Goal: Task Accomplishment & Management: Manage account settings

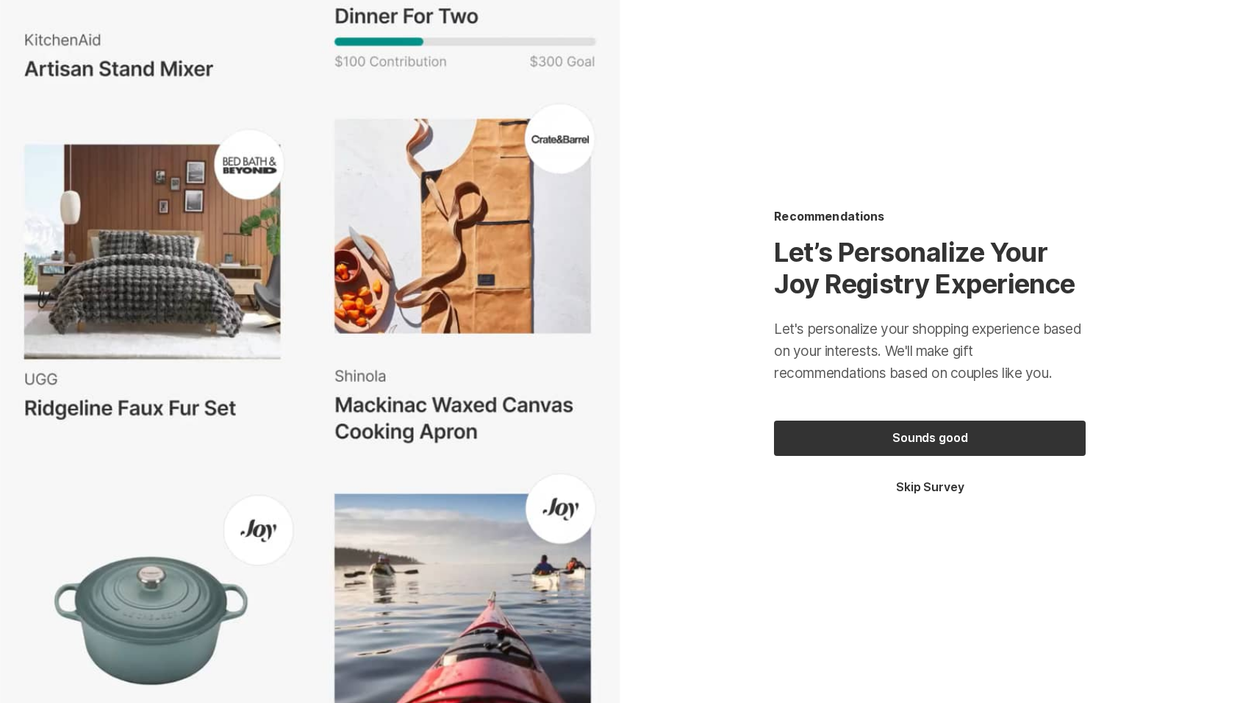
click at [947, 487] on button "Skip Survey" at bounding box center [930, 487] width 312 height 16
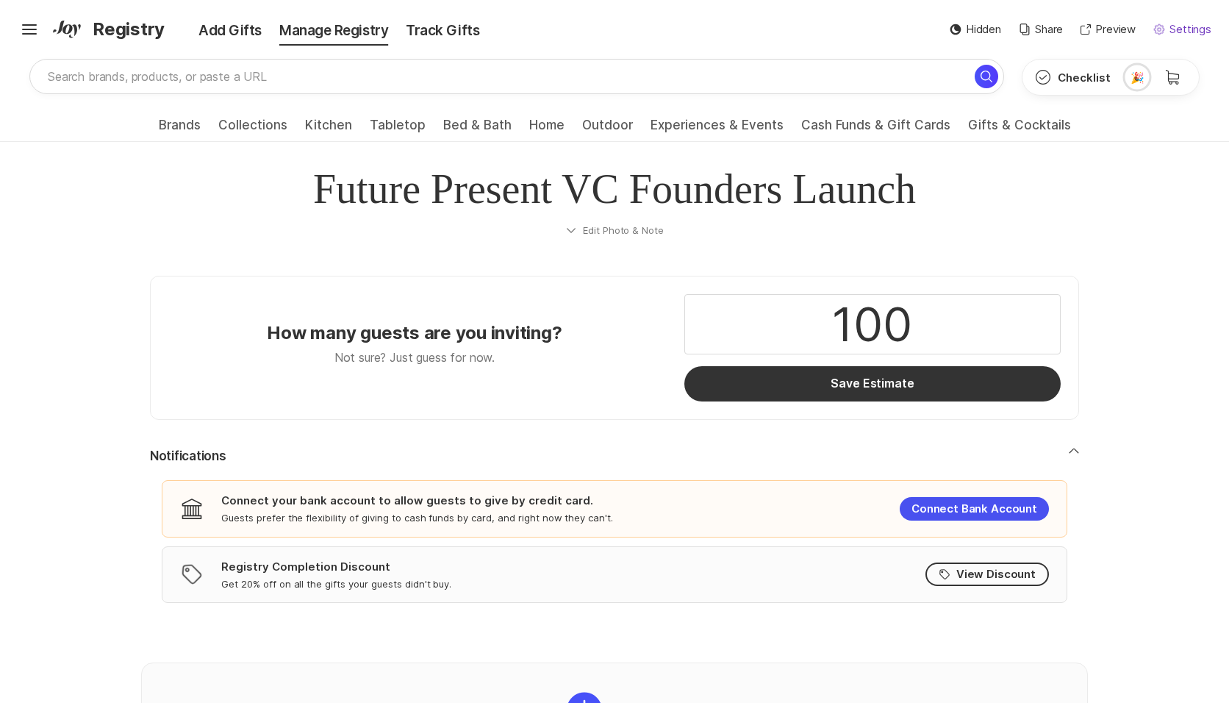
click at [1190, 32] on p "Settings" at bounding box center [1190, 29] width 42 height 17
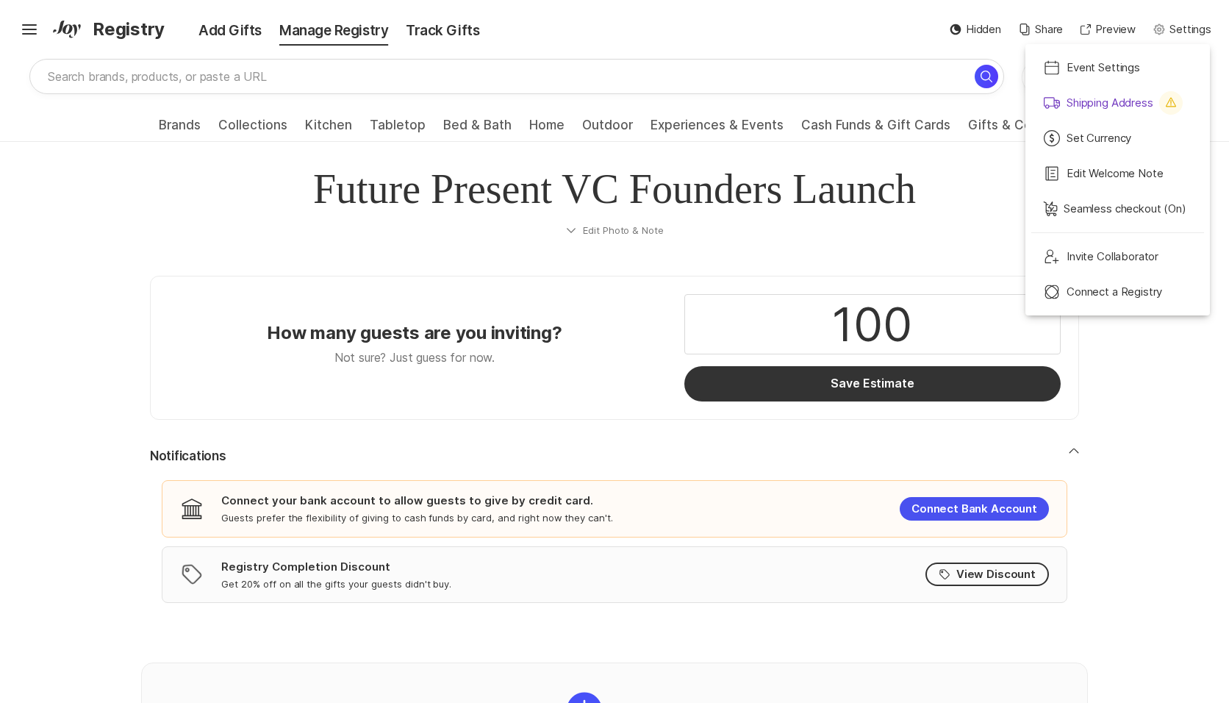
click at [1126, 104] on p "Shipping Address" at bounding box center [1109, 103] width 87 height 17
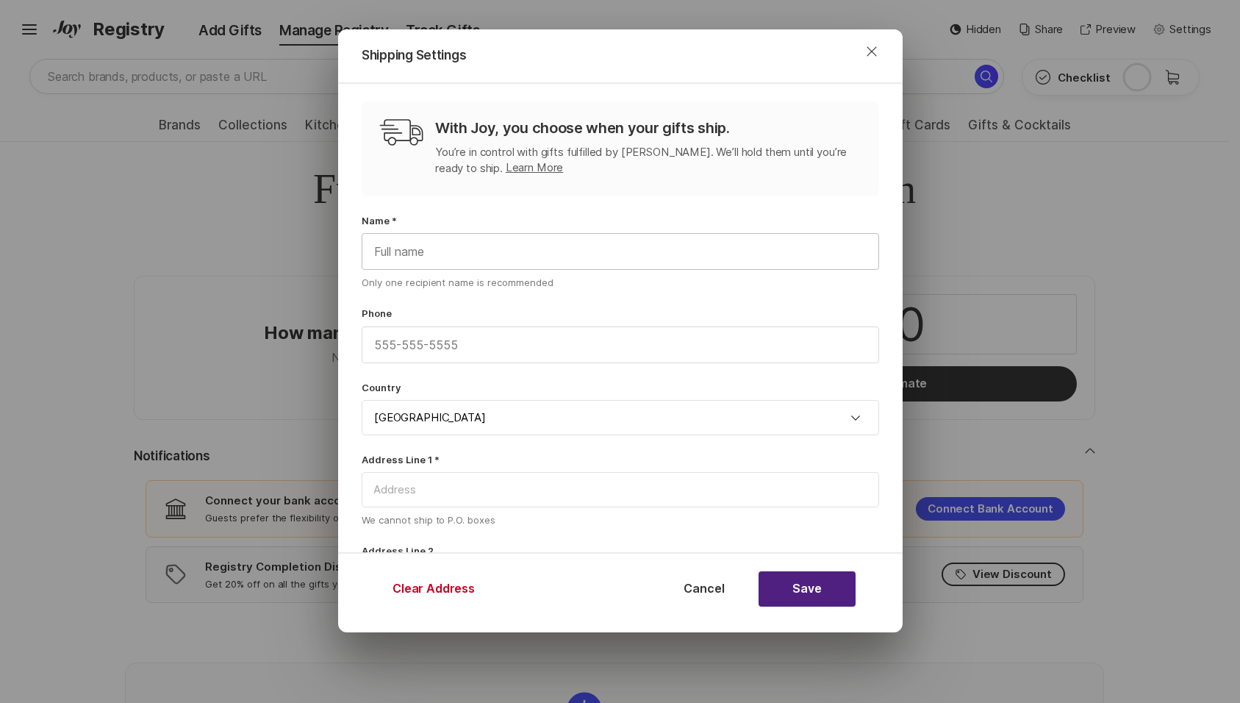
click at [462, 240] on input "text" at bounding box center [620, 251] width 516 height 35
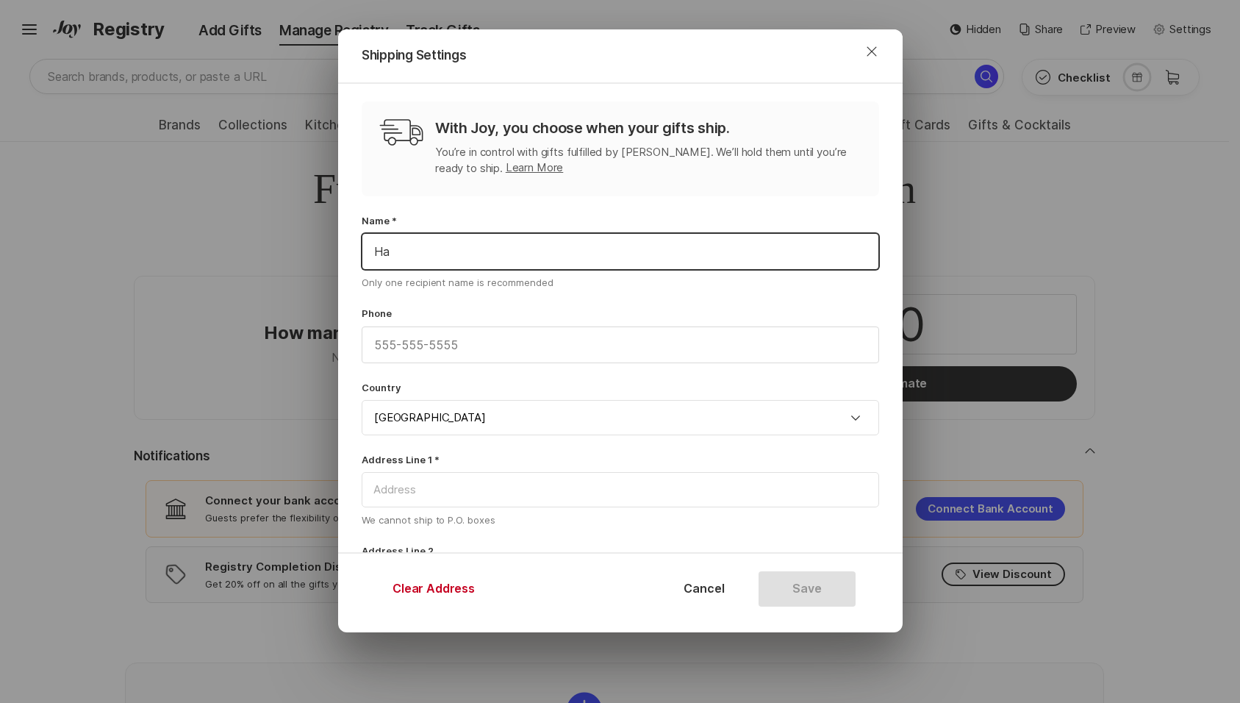
type input "H"
type input "M"
type input "[PERSON_NAME]"
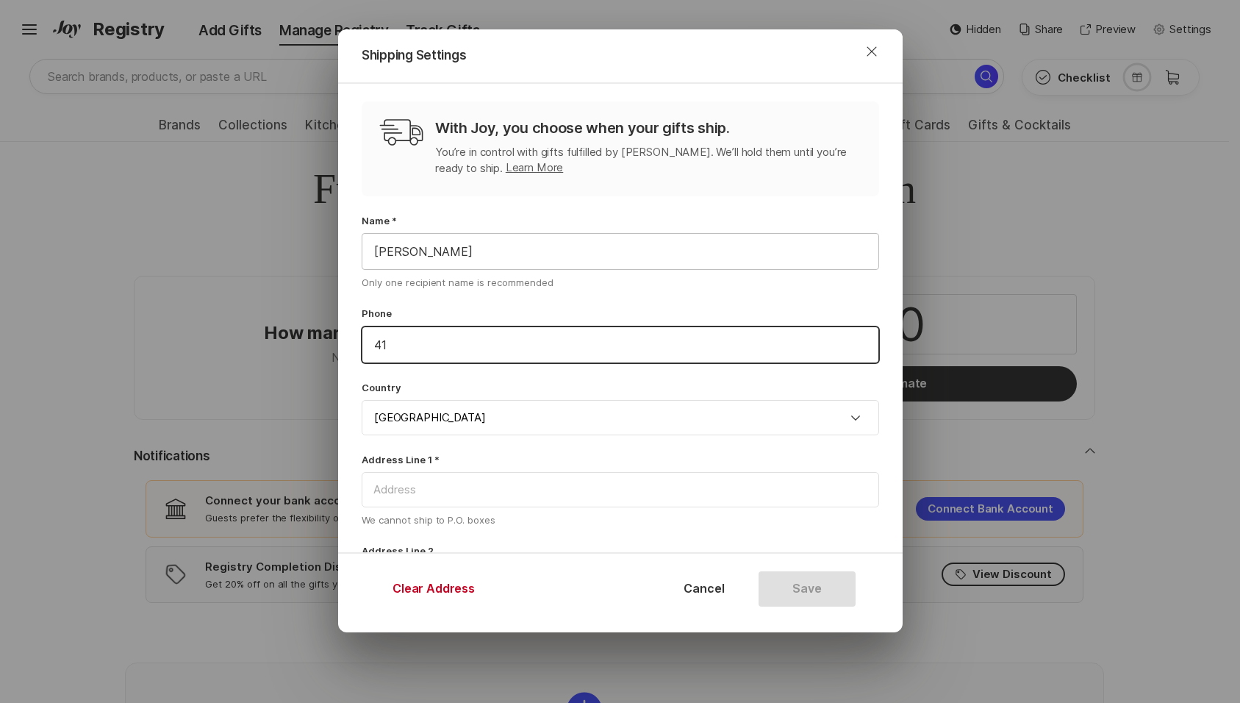
type input "4"
type input "4159760000"
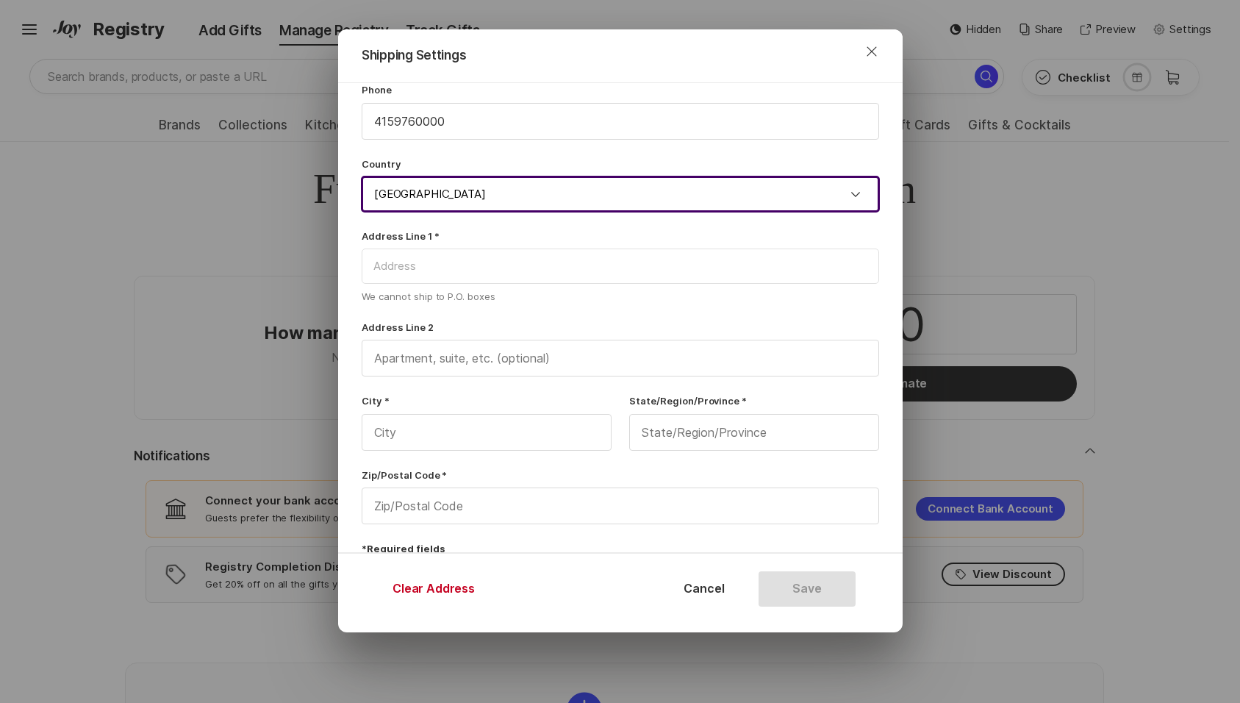
scroll to position [224, 0]
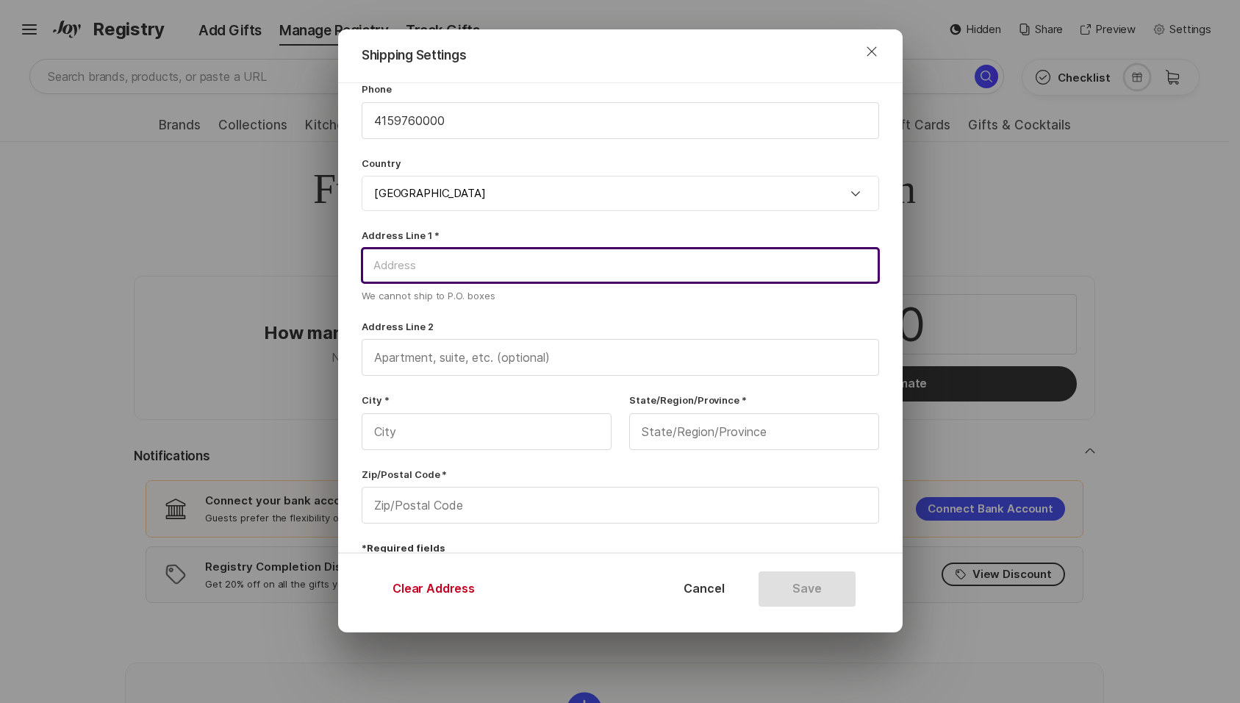
click at [481, 272] on input at bounding box center [620, 265] width 517 height 35
type input "H"
type input "M"
type input "H"
type input "My House"
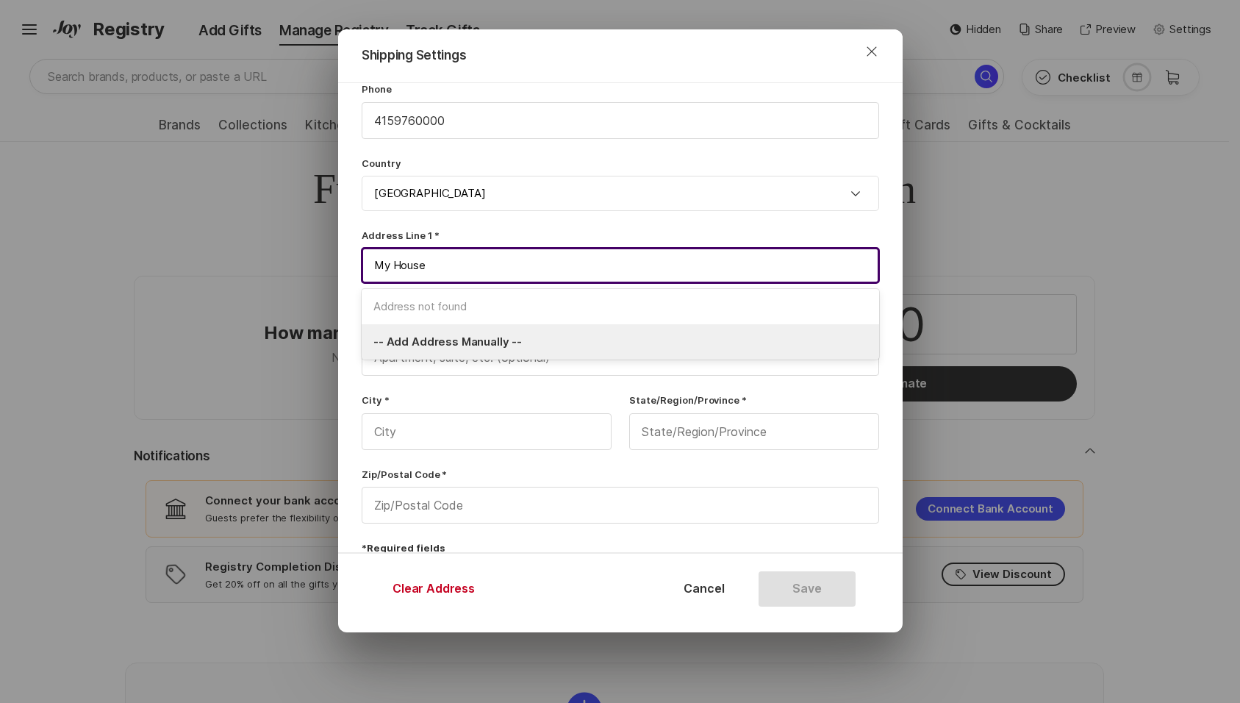
click at [577, 338] on span "-- Add Address Manually --" at bounding box center [620, 342] width 494 height 17
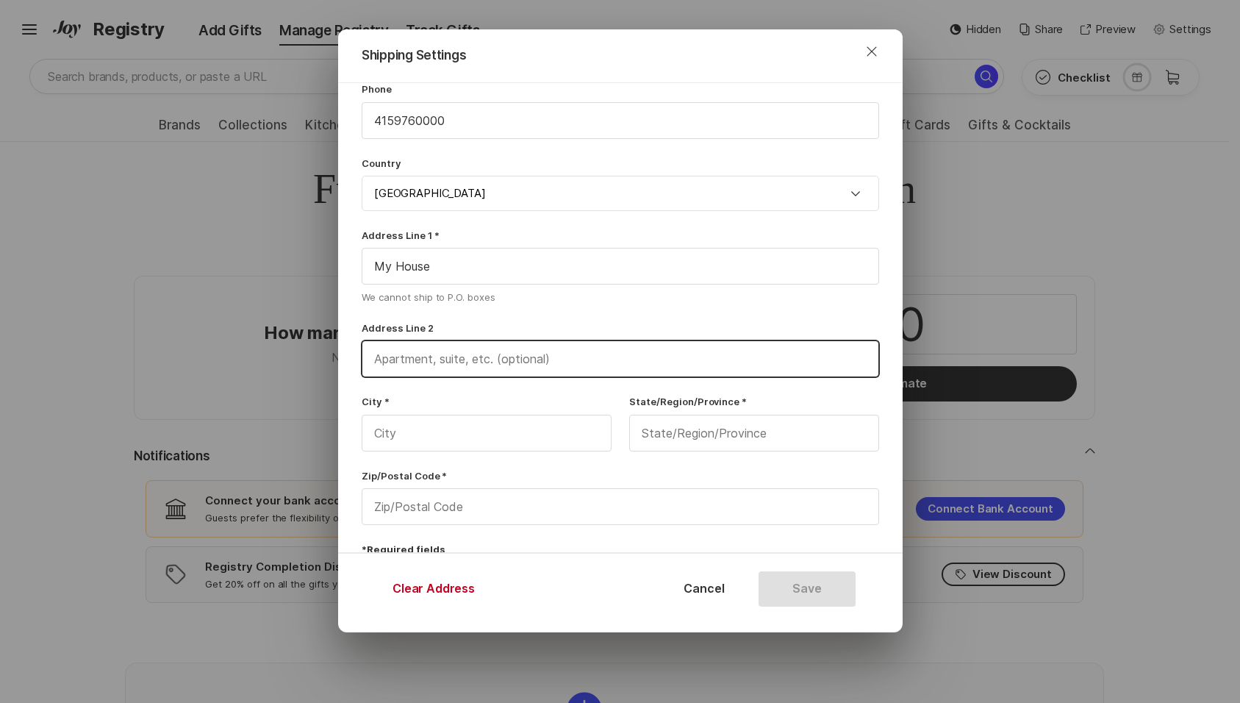
click at [550, 362] on input "text" at bounding box center [620, 358] width 516 height 35
type input "Over There"
click at [565, 441] on input "text" at bounding box center [486, 432] width 248 height 35
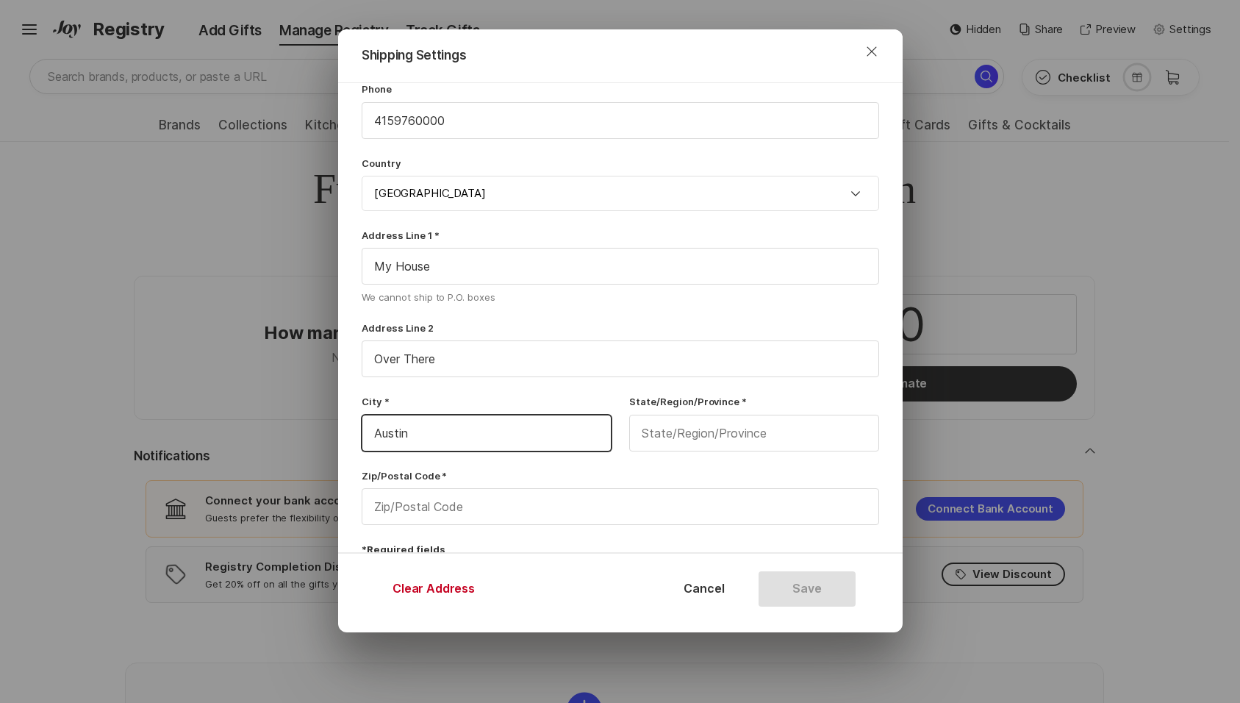
type input "Austin"
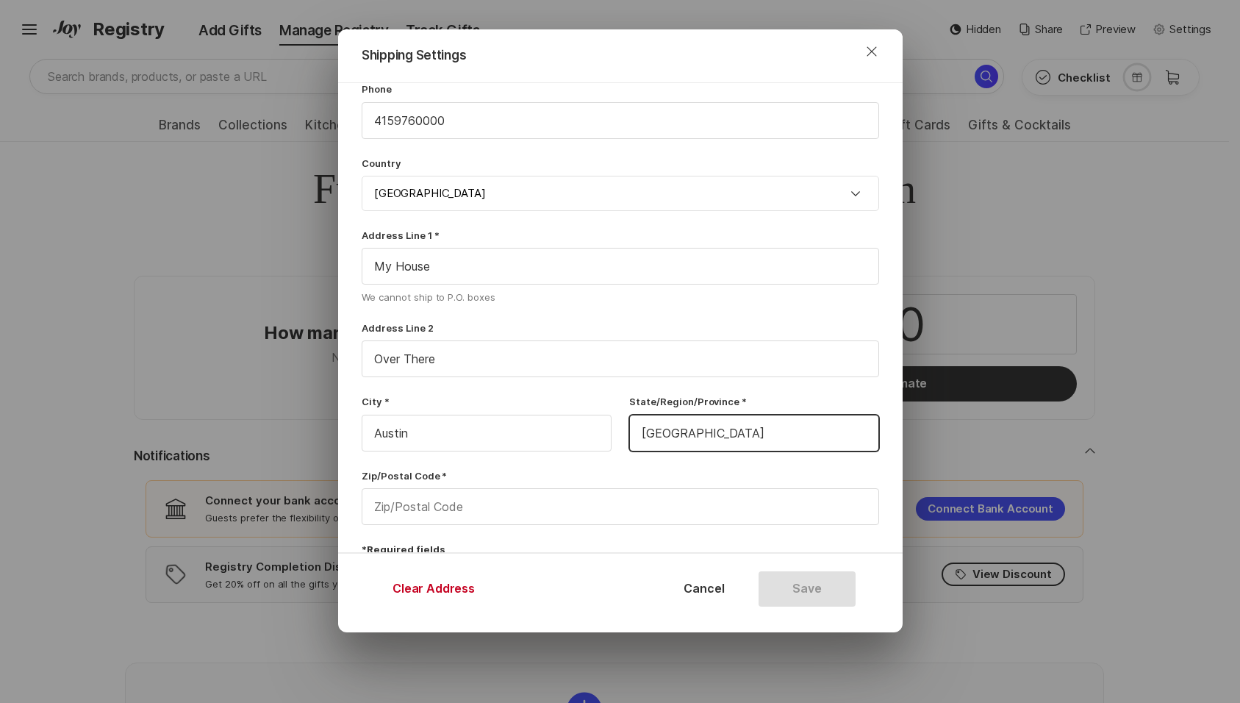
type input "[GEOGRAPHIC_DATA]"
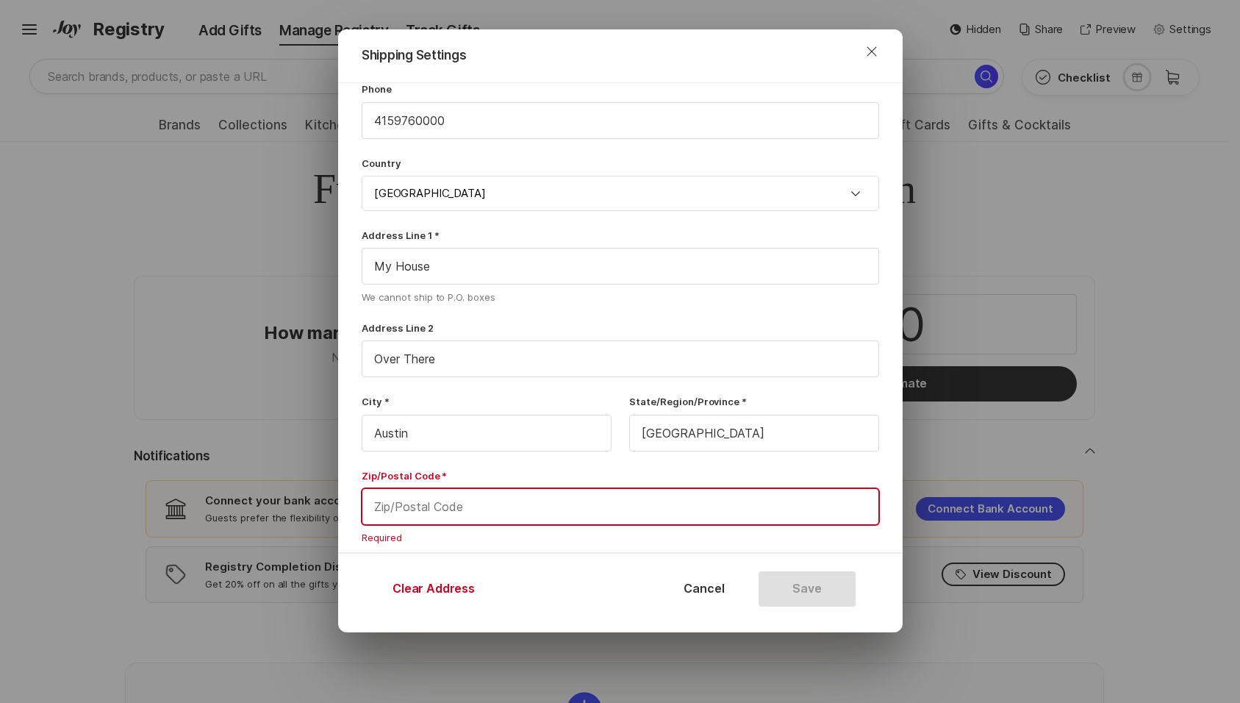
click at [653, 520] on input "text" at bounding box center [620, 506] width 516 height 35
paste input "78744"
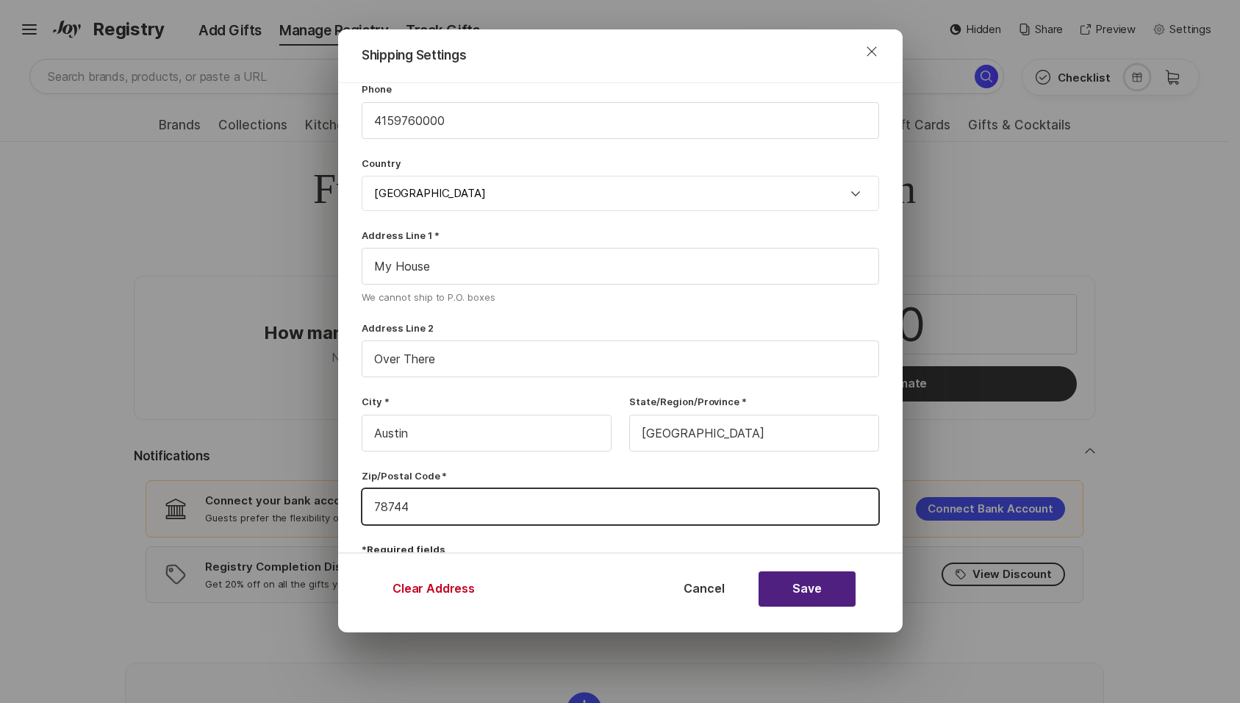
type input "78744"
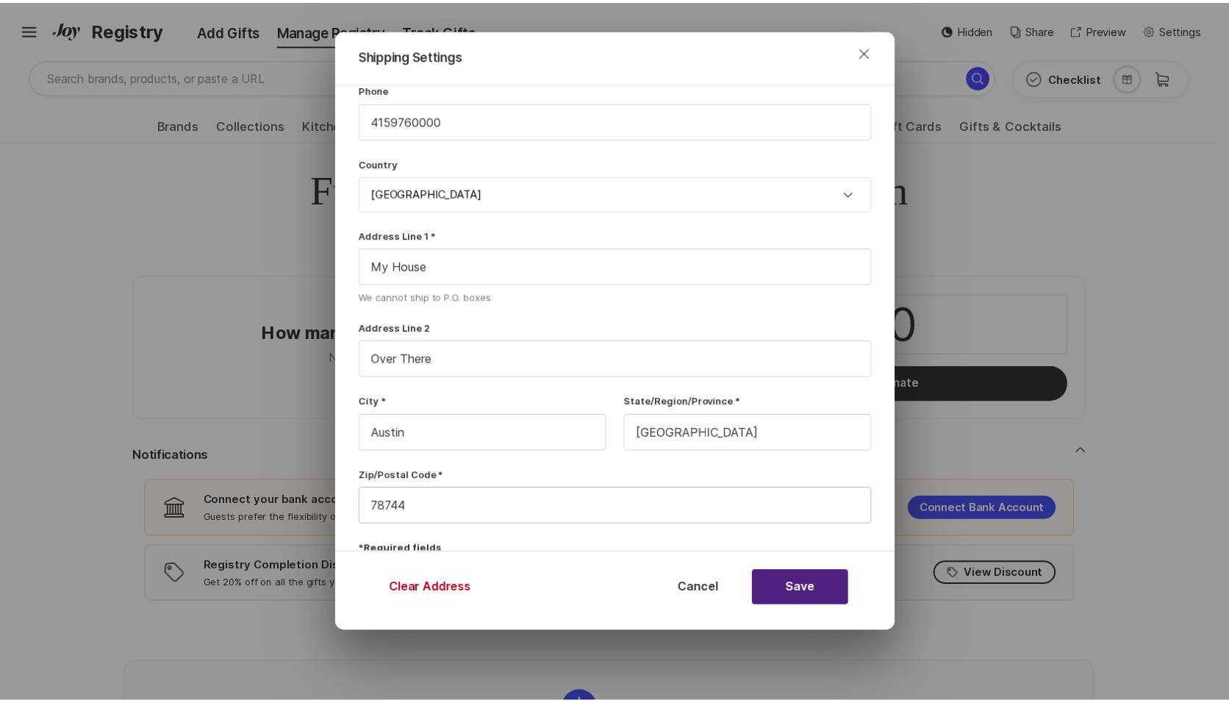
scroll to position [245, 0]
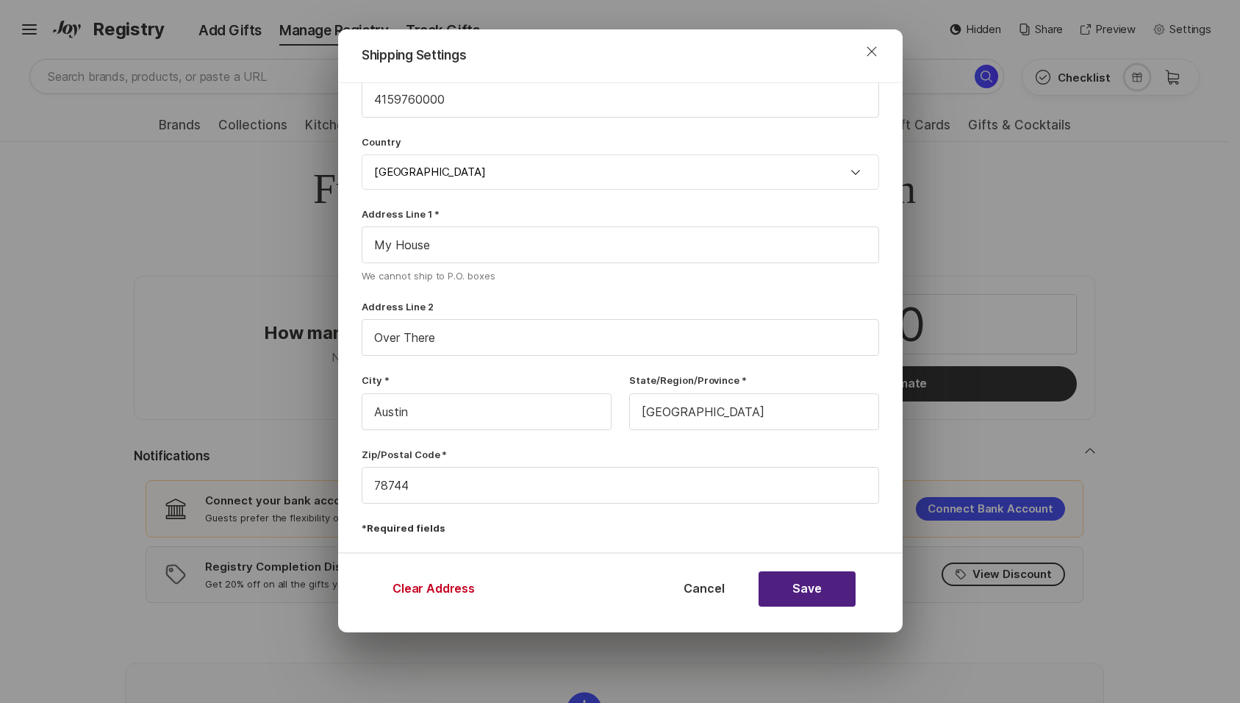
click at [825, 611] on footer "Clear Address Cancel Save" at bounding box center [620, 588] width 564 height 71
click at [830, 592] on button "Save" at bounding box center [806, 588] width 97 height 35
